Goal: Find specific page/section: Find specific page/section

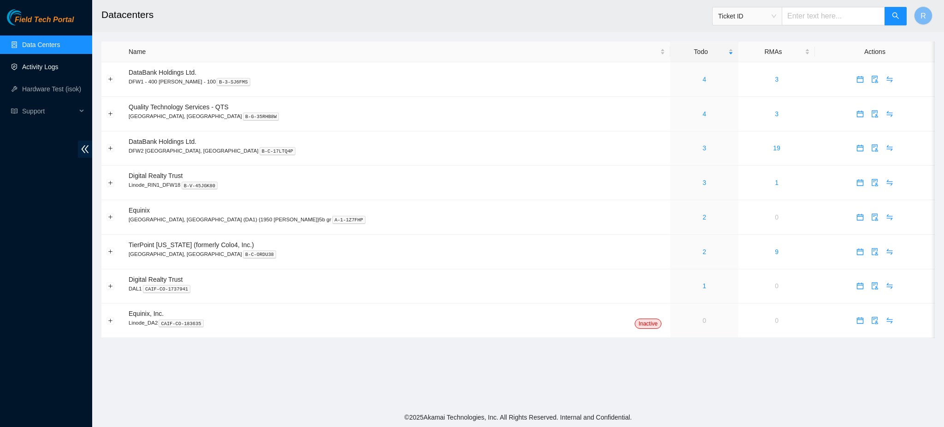
click at [37, 63] on link "Activity Logs" at bounding box center [40, 66] width 36 height 7
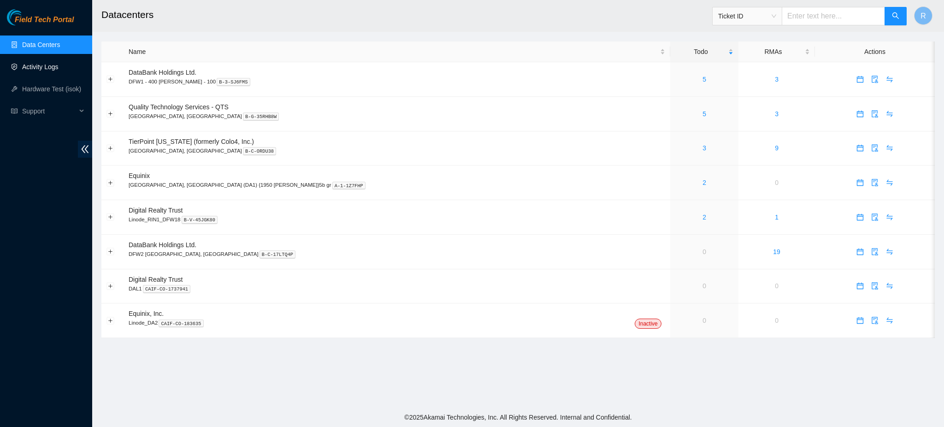
click at [44, 65] on link "Activity Logs" at bounding box center [40, 66] width 36 height 7
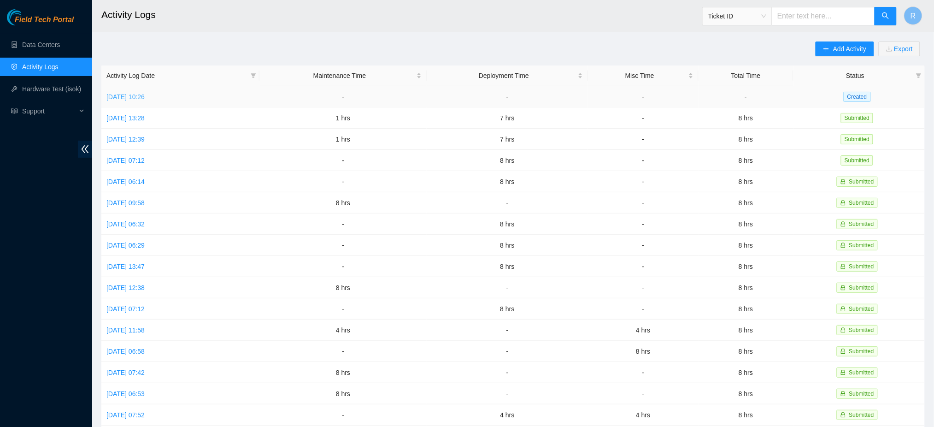
click at [124, 94] on link "Mon, 29 Sep 2025 10:26" at bounding box center [125, 96] width 38 height 7
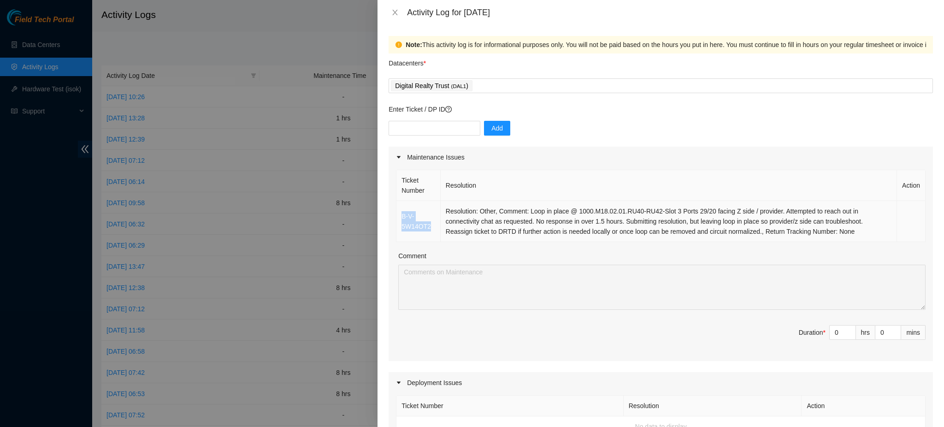
drag, startPoint x: 430, startPoint y: 227, endPoint x: 402, endPoint y: 217, distance: 29.6
click at [402, 217] on td "B-V-5W14OT2" at bounding box center [418, 221] width 44 height 41
copy link "B-V-5W14OT2"
click at [225, 14] on div at bounding box center [472, 213] width 944 height 427
click at [415, 226] on link "B-V-5W14OT2" at bounding box center [415, 221] width 29 height 18
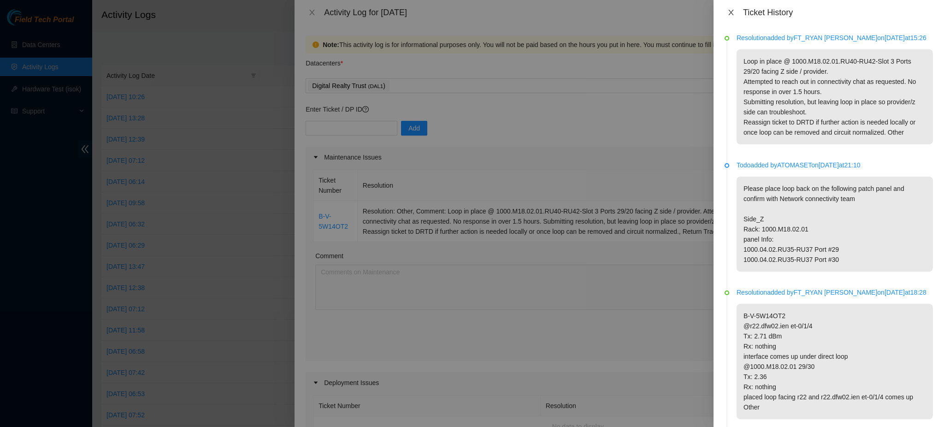
drag, startPoint x: 728, startPoint y: 13, endPoint x: 694, endPoint y: 14, distance: 34.1
click at [729, 13] on icon "close" at bounding box center [730, 12] width 7 height 7
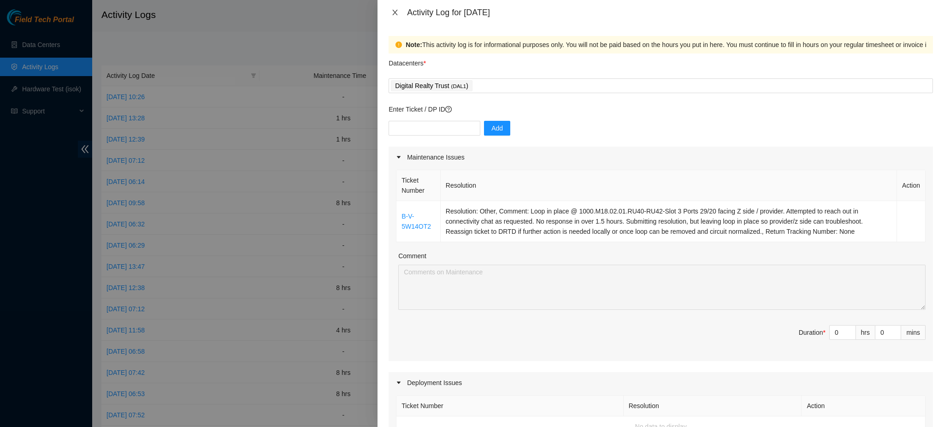
click at [393, 10] on icon "close" at bounding box center [394, 12] width 7 height 7
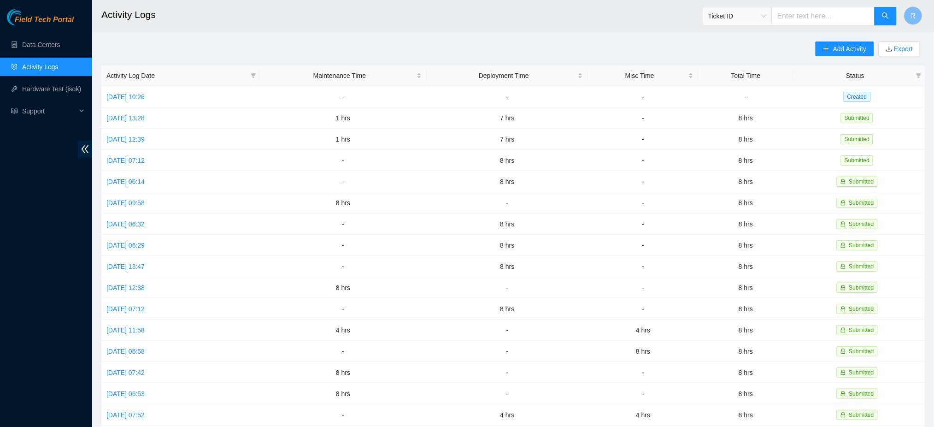
click at [816, 18] on input "text" at bounding box center [823, 16] width 103 height 18
paste input "B-V-5W14OT2"
type input "B-V-5W14OT2"
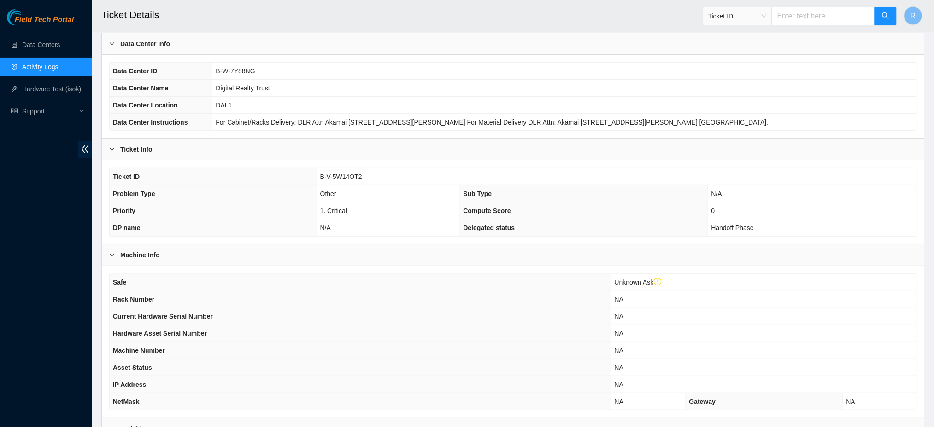
scroll to position [166, 0]
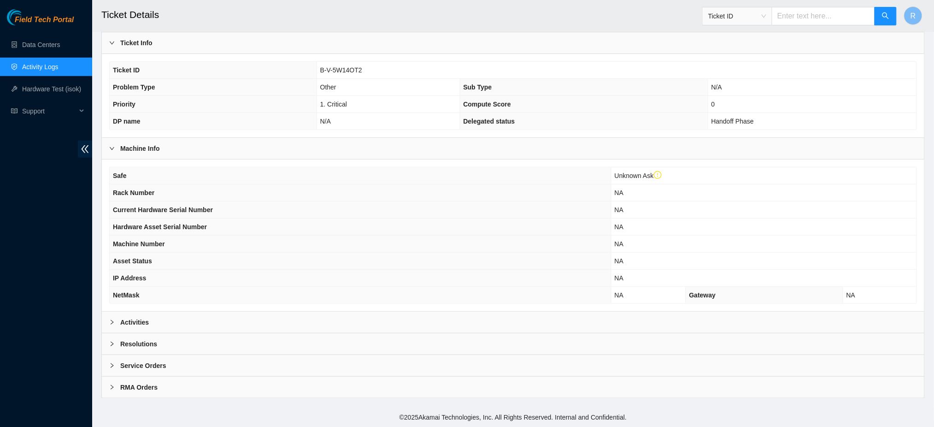
click at [143, 321] on b "Activities" at bounding box center [134, 322] width 29 height 10
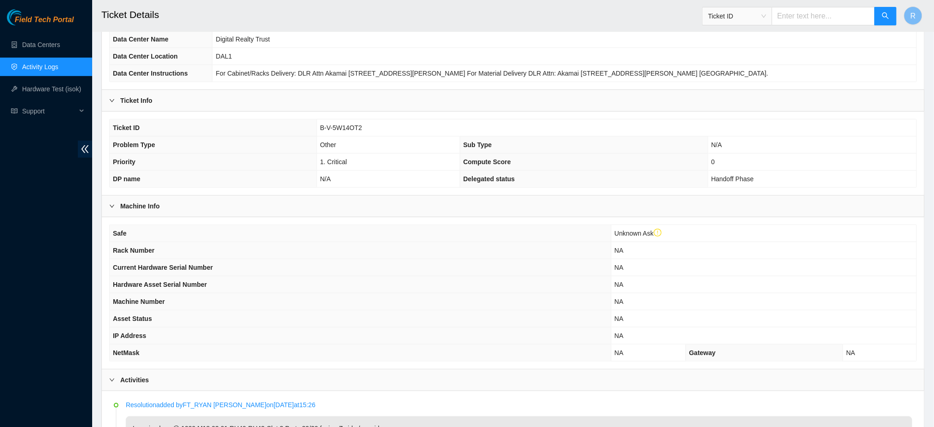
scroll to position [0, 0]
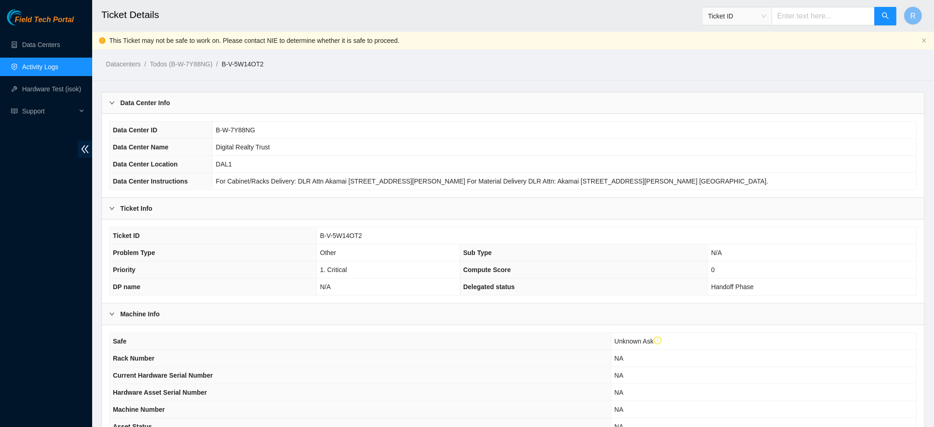
click at [348, 232] on span "B-V-5W14OT2" at bounding box center [341, 235] width 42 height 7
copy span "B-V-5W14OT2"
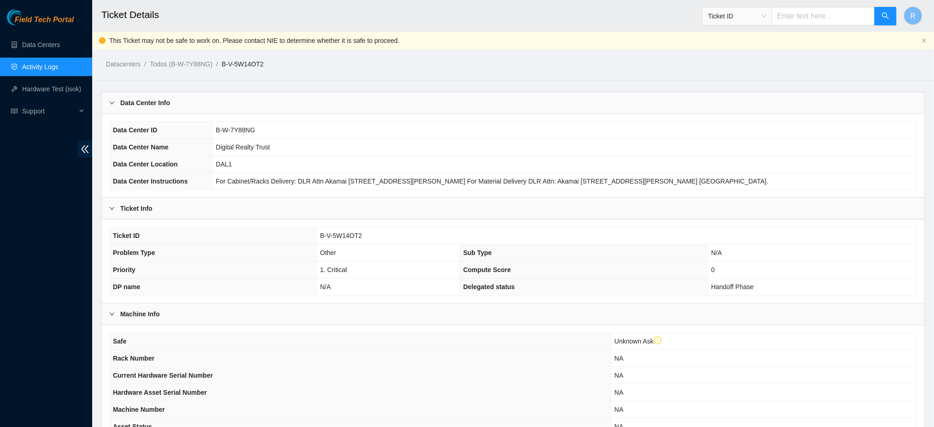
click at [343, 247] on td "Other" at bounding box center [388, 252] width 143 height 17
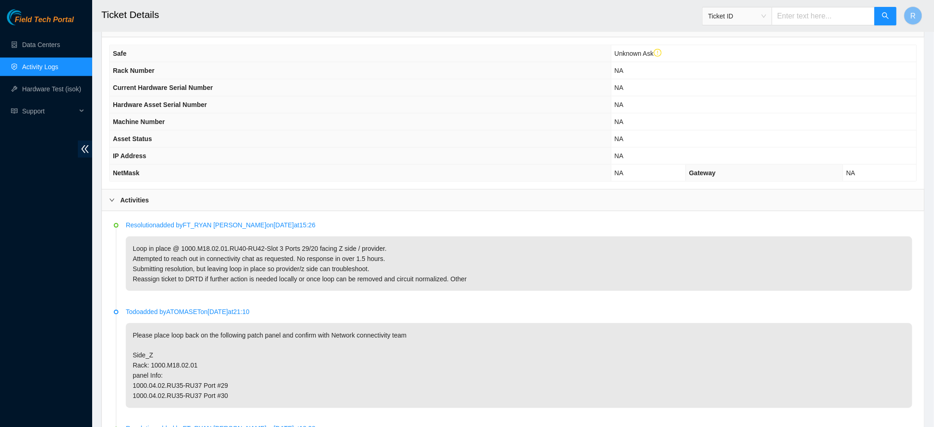
scroll to position [272, 0]
